Goal: Find specific page/section: Find specific page/section

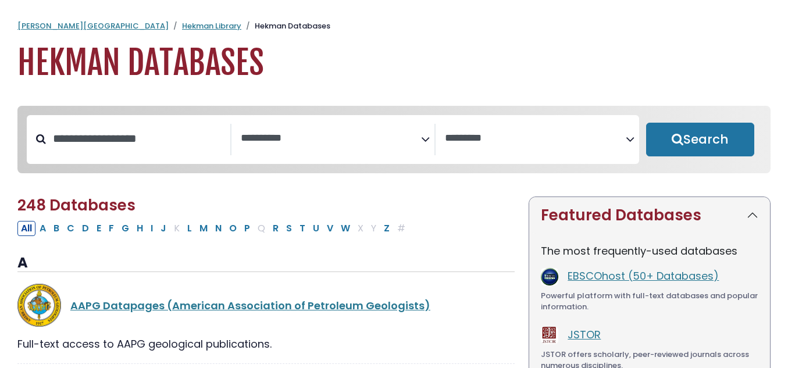
select select "Database Subject Filter"
select select "Database Vendors Filter"
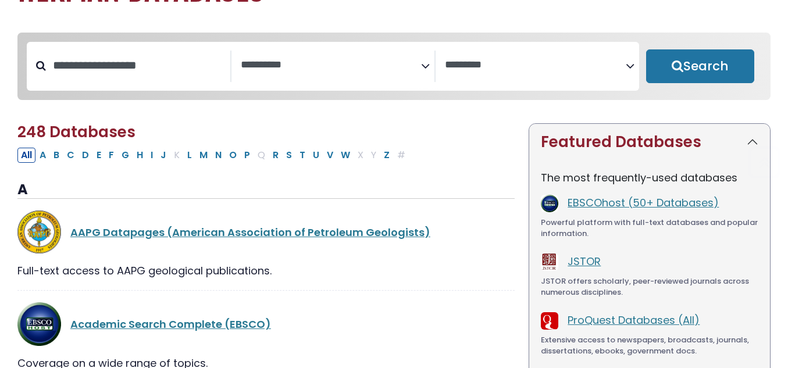
scroll to position [174, 0]
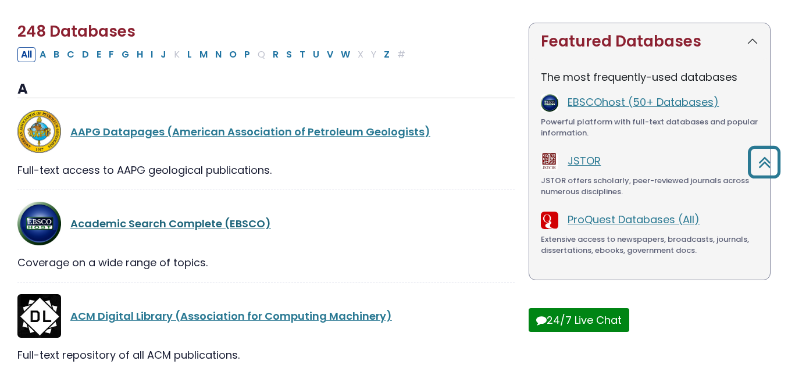
click at [178, 228] on link "Academic Search Complete (EBSCO)" at bounding box center [170, 223] width 201 height 15
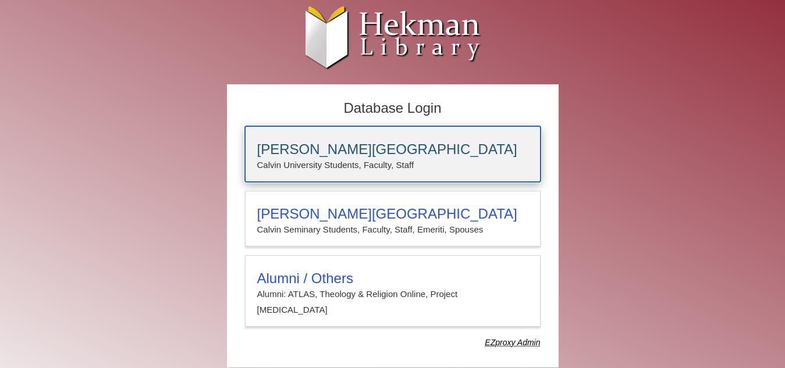
click at [281, 158] on p "Calvin University Students, Faculty, Staff" at bounding box center [392, 165] width 271 height 15
